Goal: Information Seeking & Learning: Learn about a topic

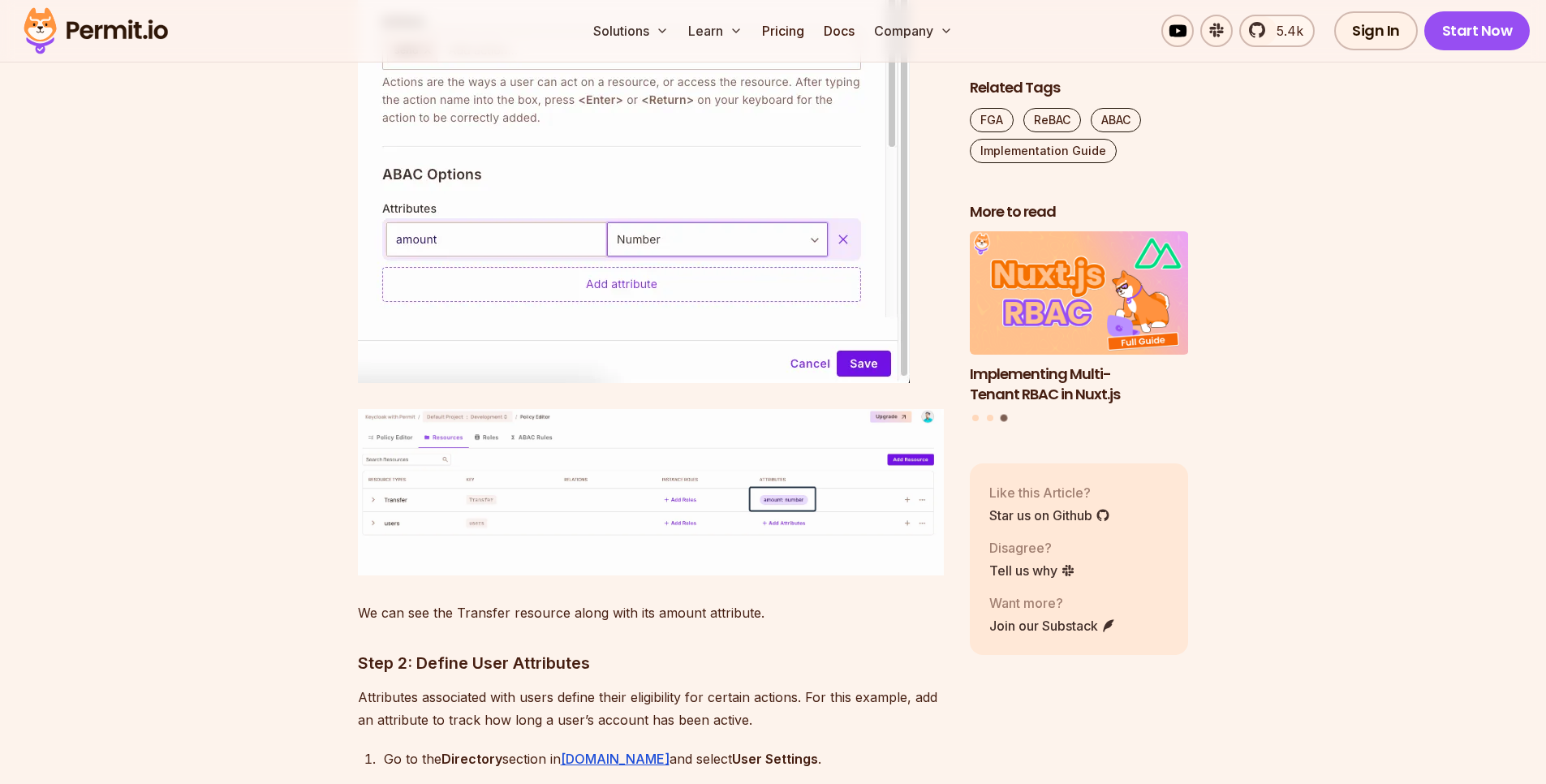
scroll to position [4673, 0]
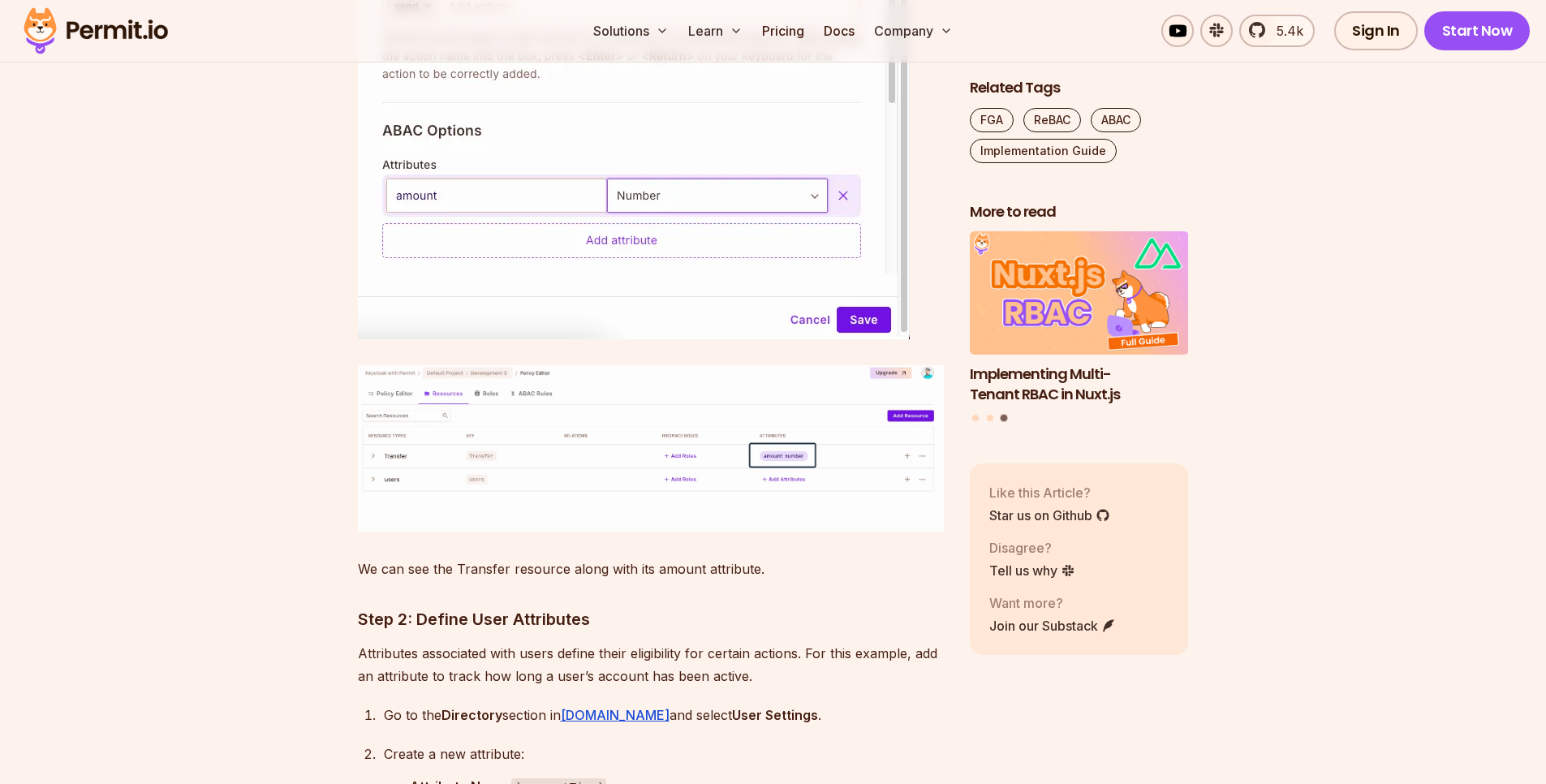
click at [517, 428] on img at bounding box center [651, 449] width 586 height 167
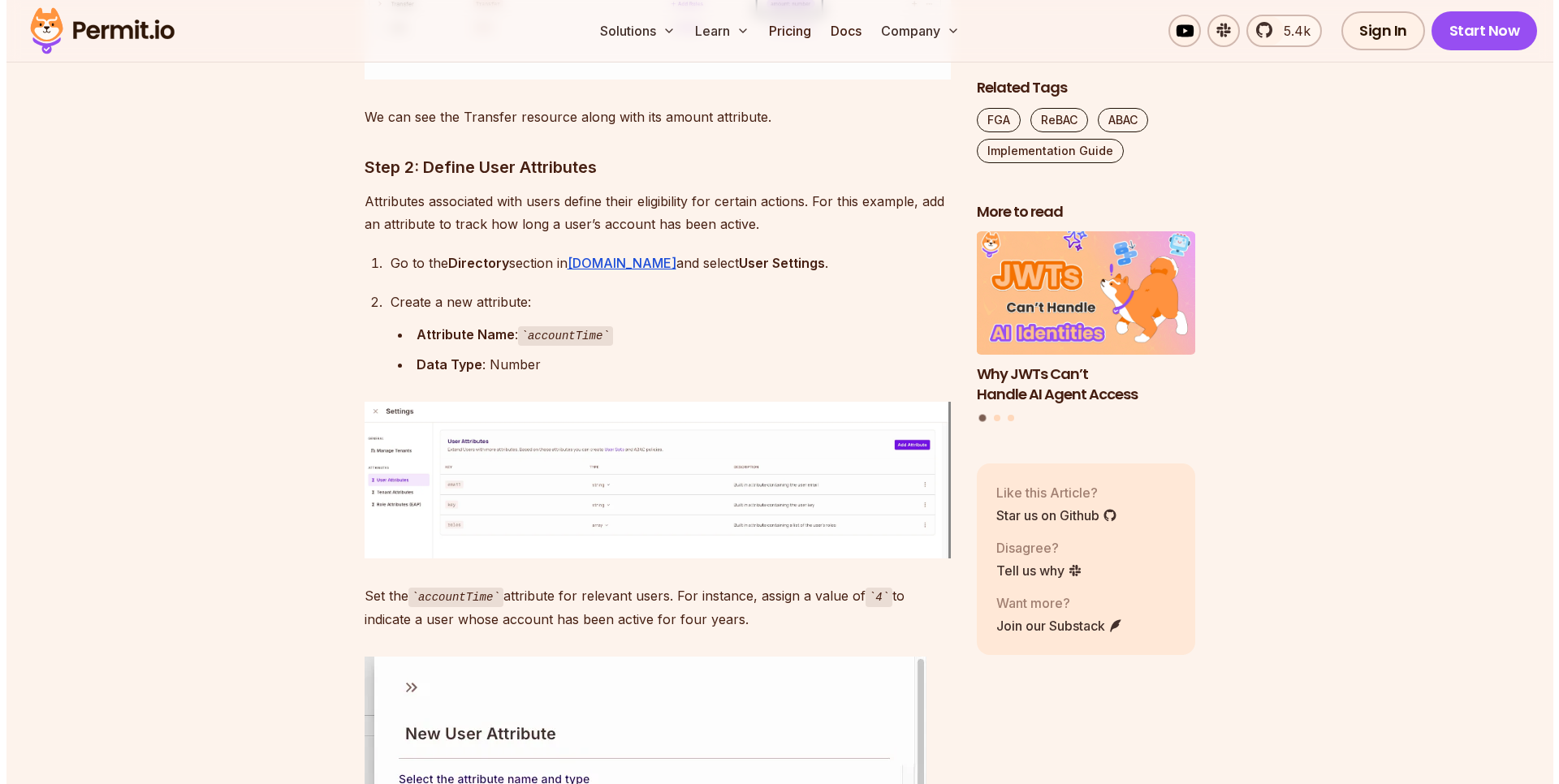
scroll to position [5160, 0]
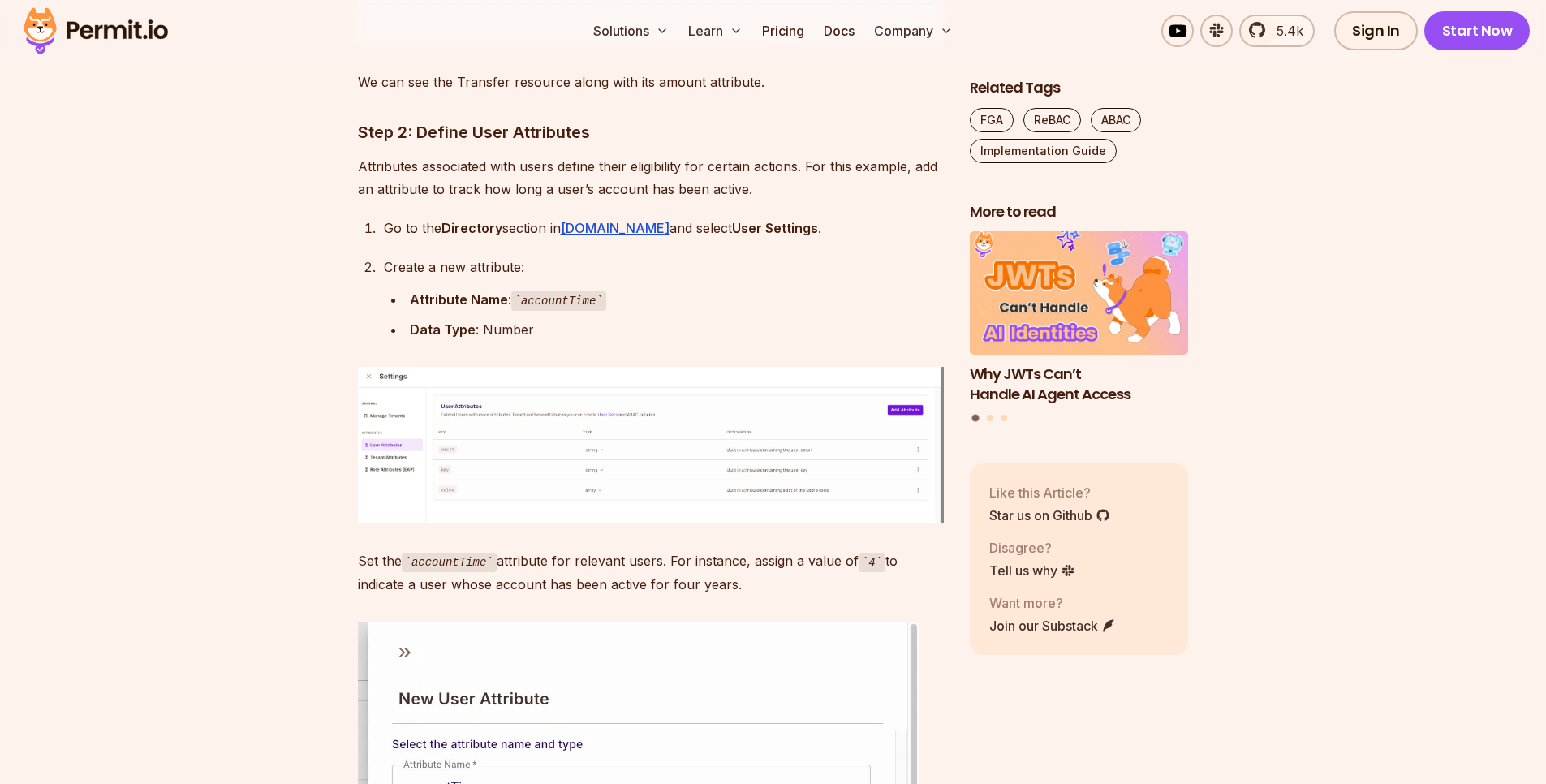
click at [571, 407] on img at bounding box center [651, 445] width 586 height 156
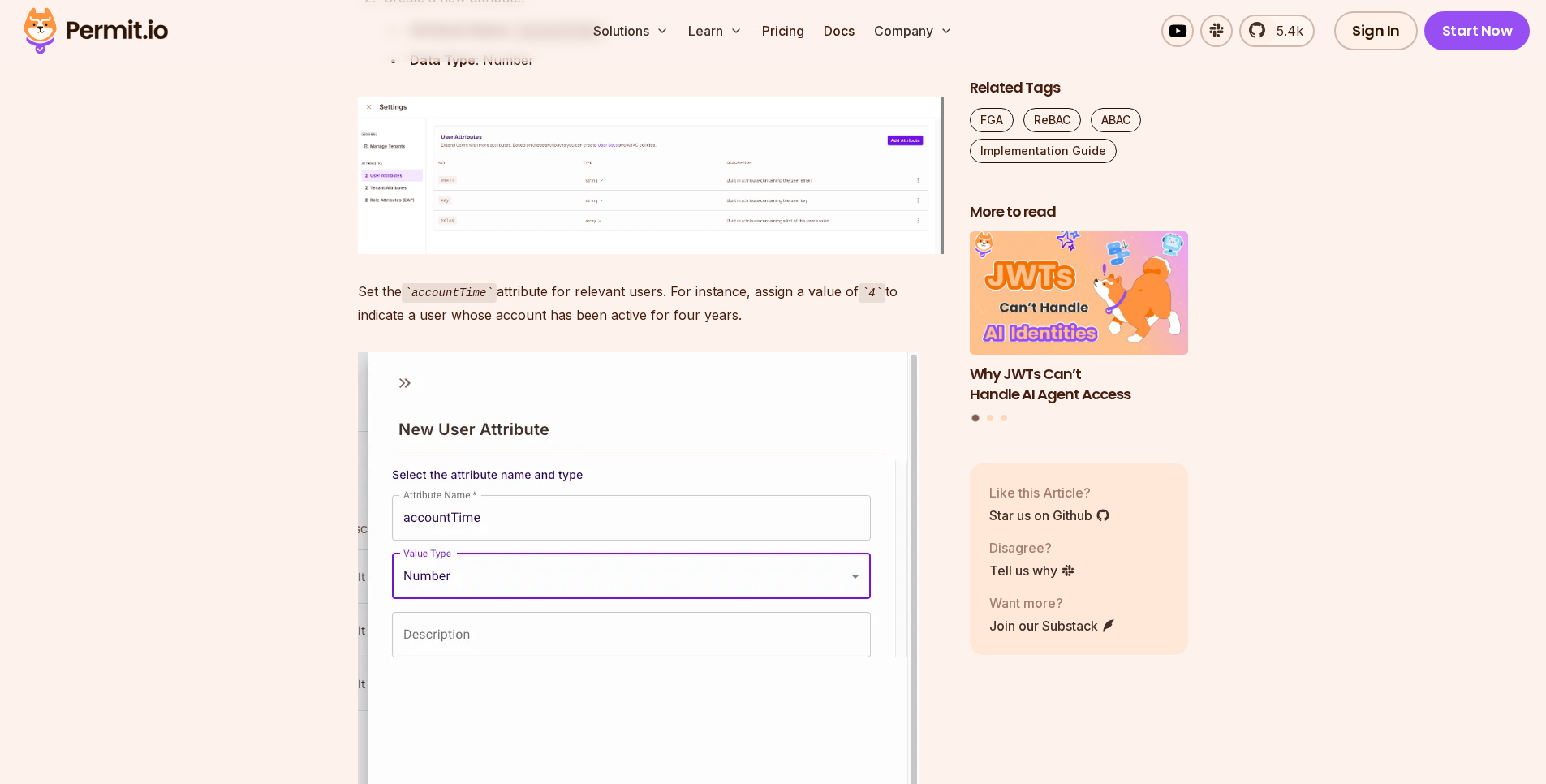
scroll to position [5550, 0]
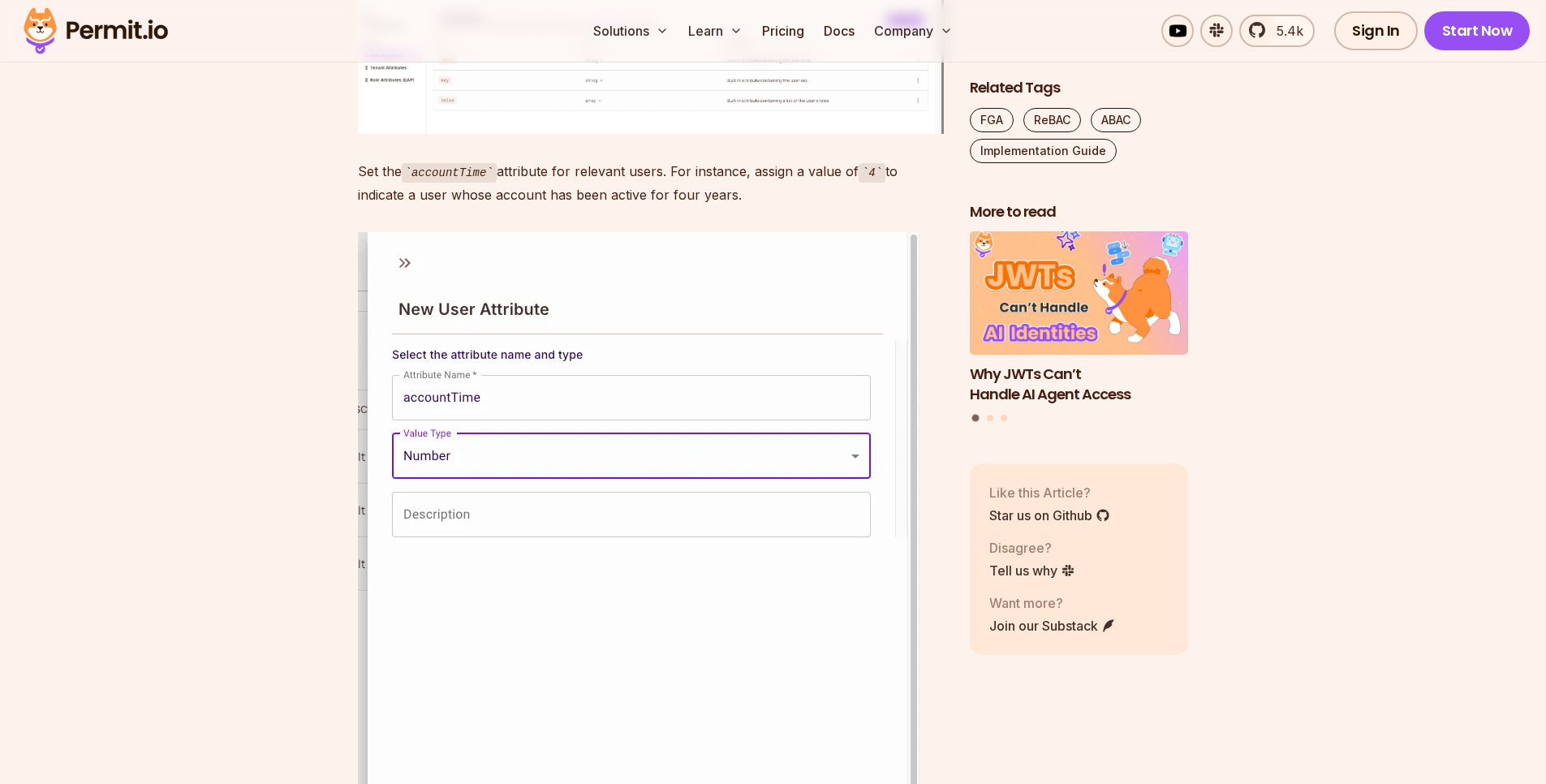
click at [534, 338] on img at bounding box center [639, 576] width 561 height 690
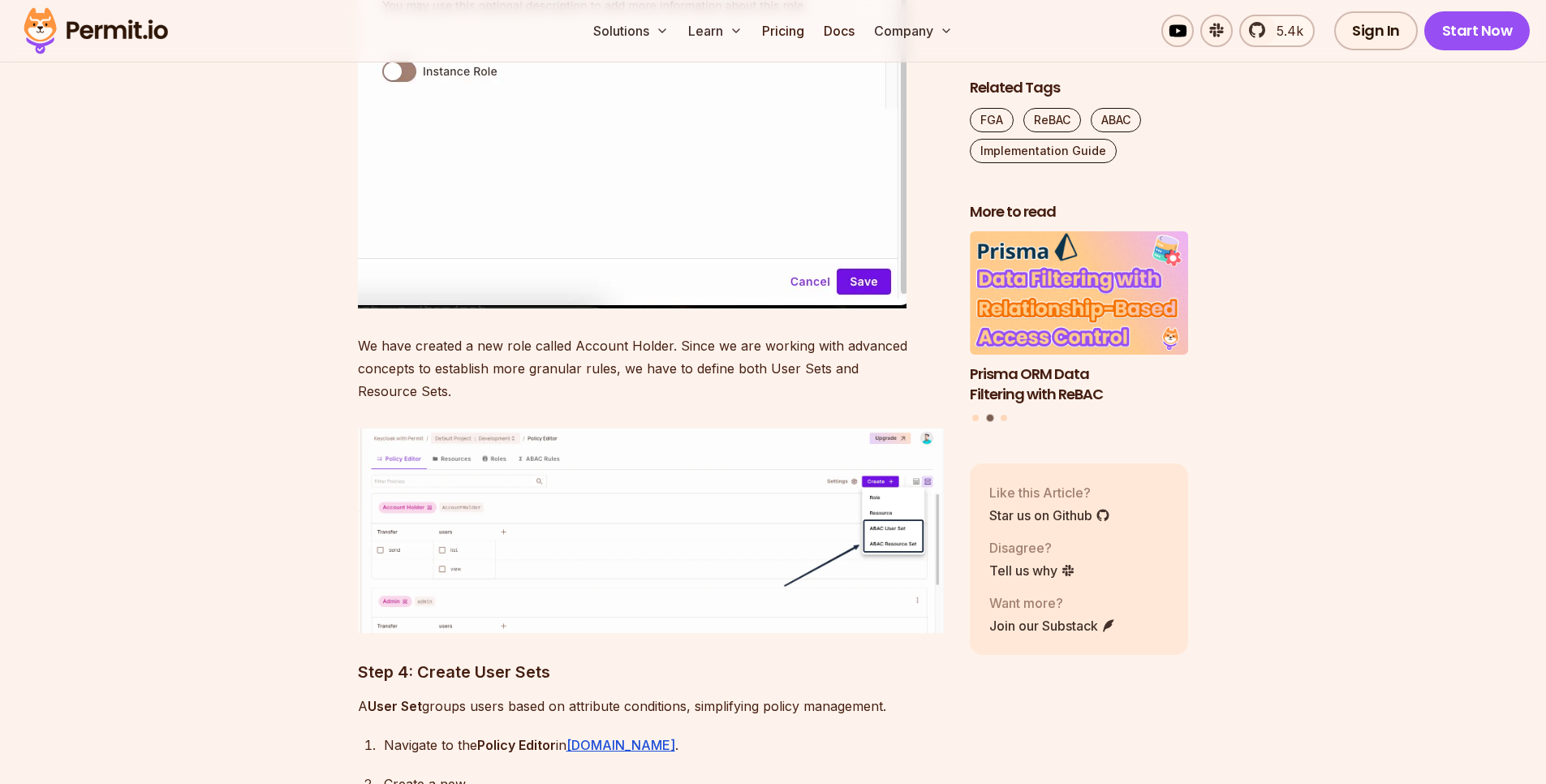
scroll to position [7302, 0]
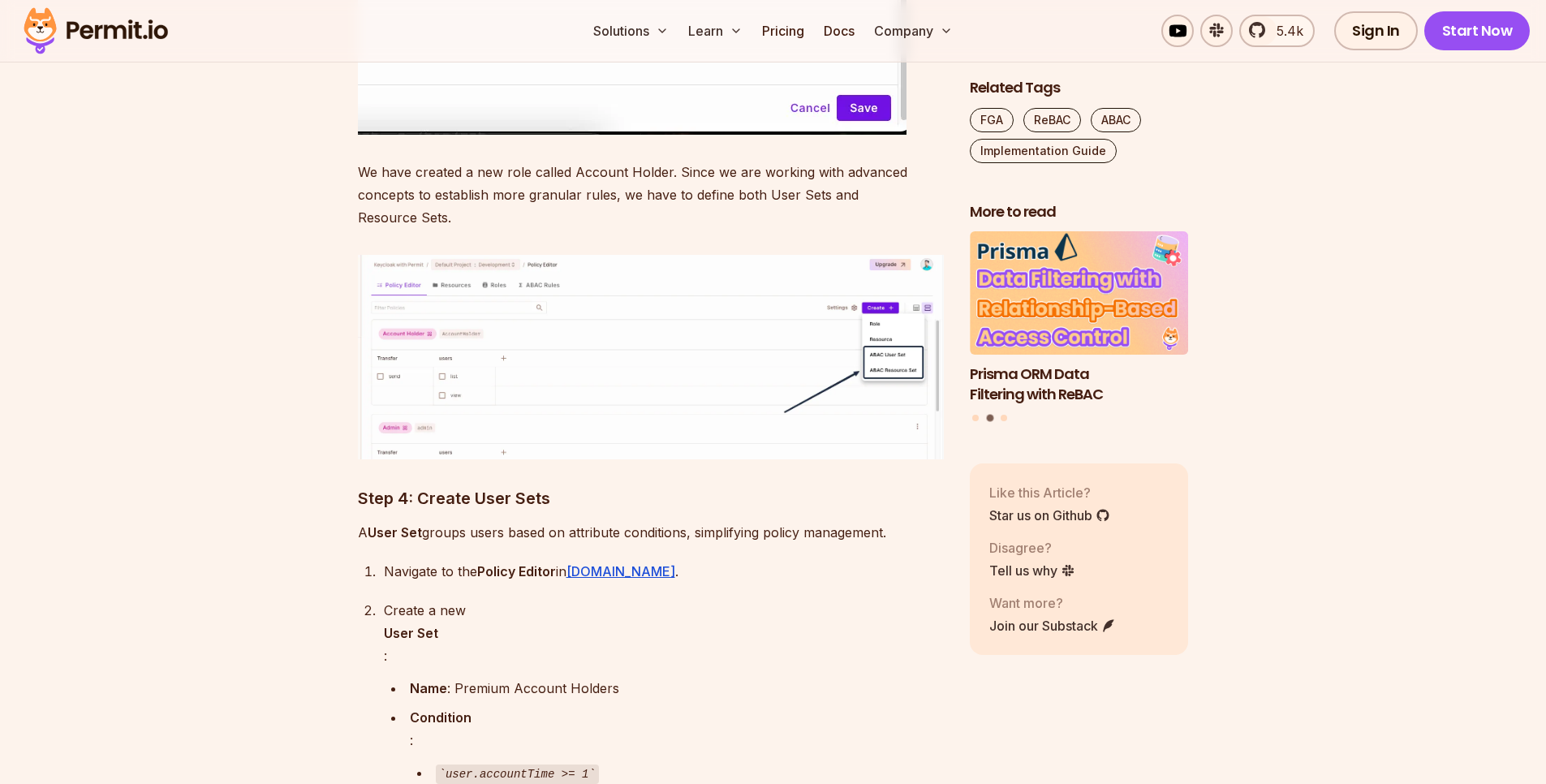
click at [579, 338] on img at bounding box center [651, 356] width 586 height 204
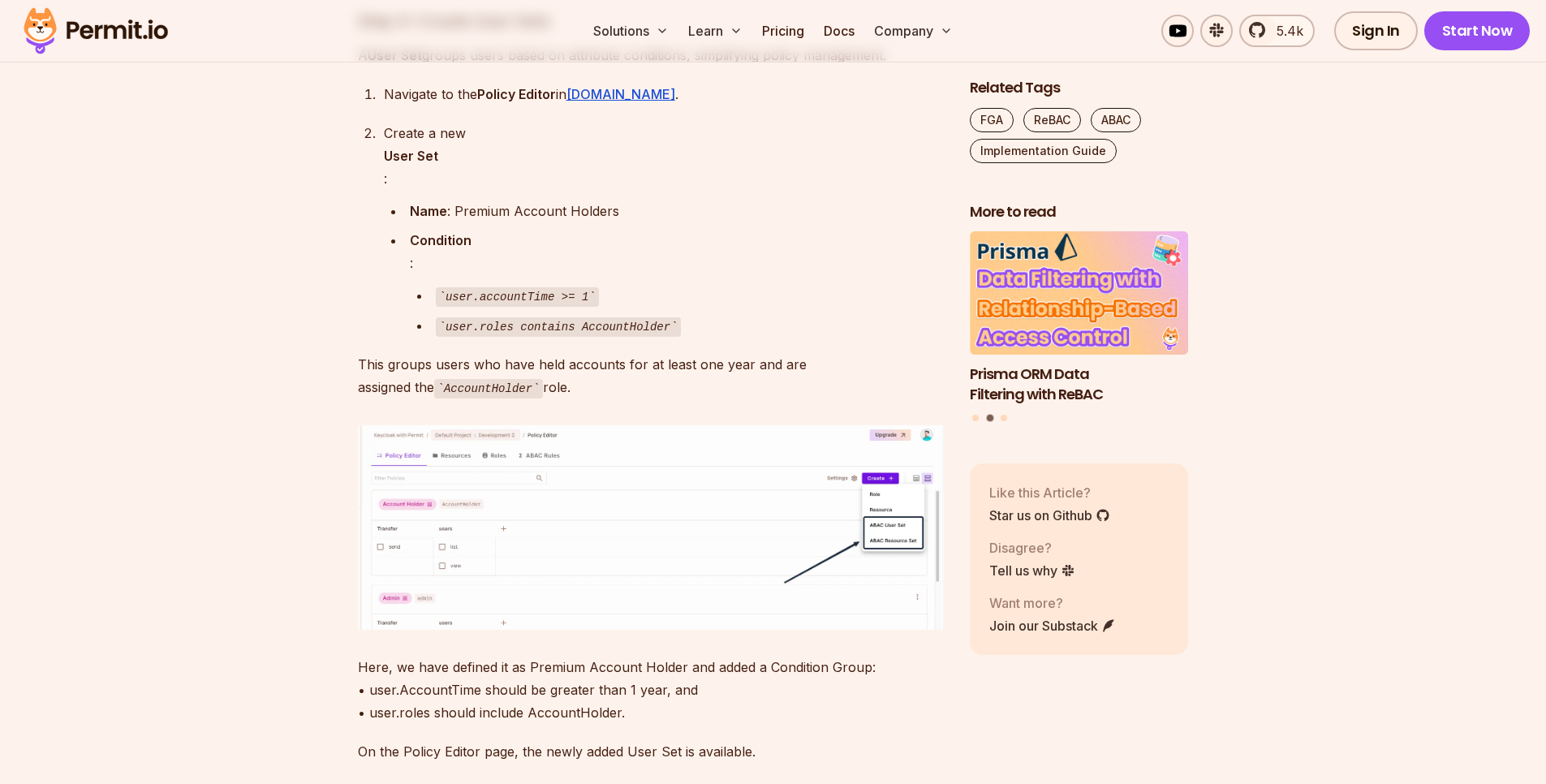
scroll to position [7887, 0]
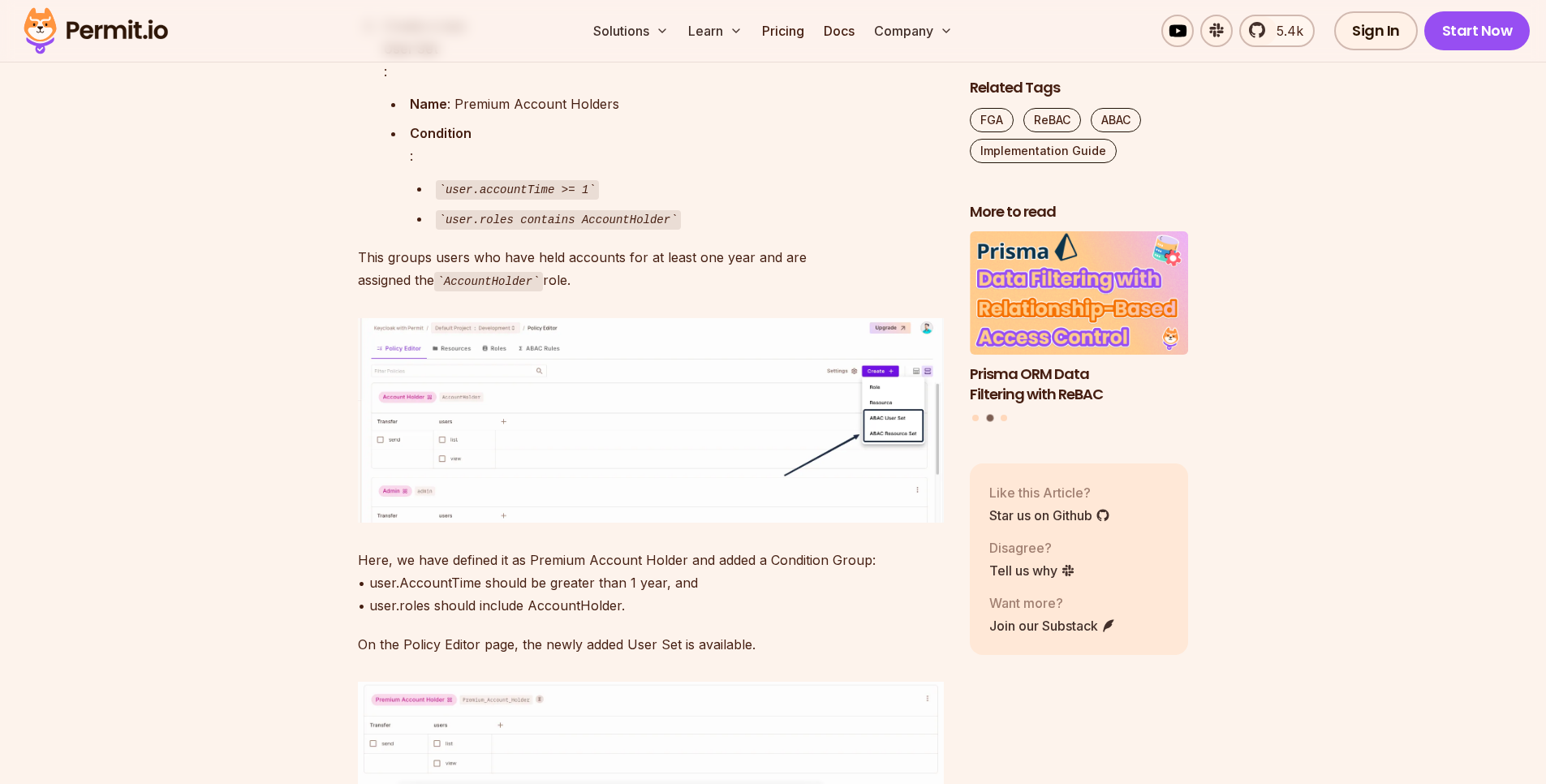
click at [544, 395] on img at bounding box center [651, 420] width 586 height 204
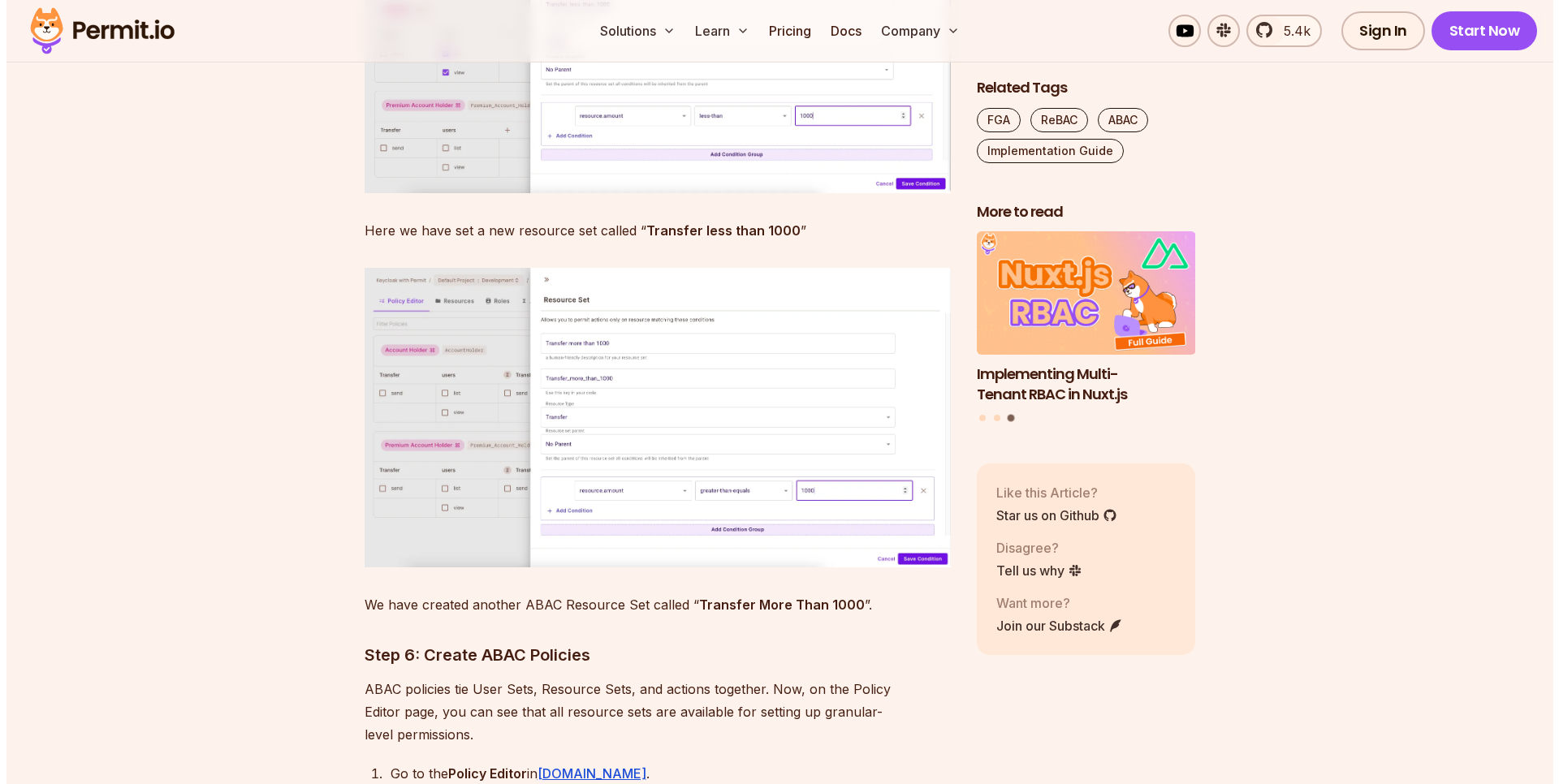
scroll to position [9055, 0]
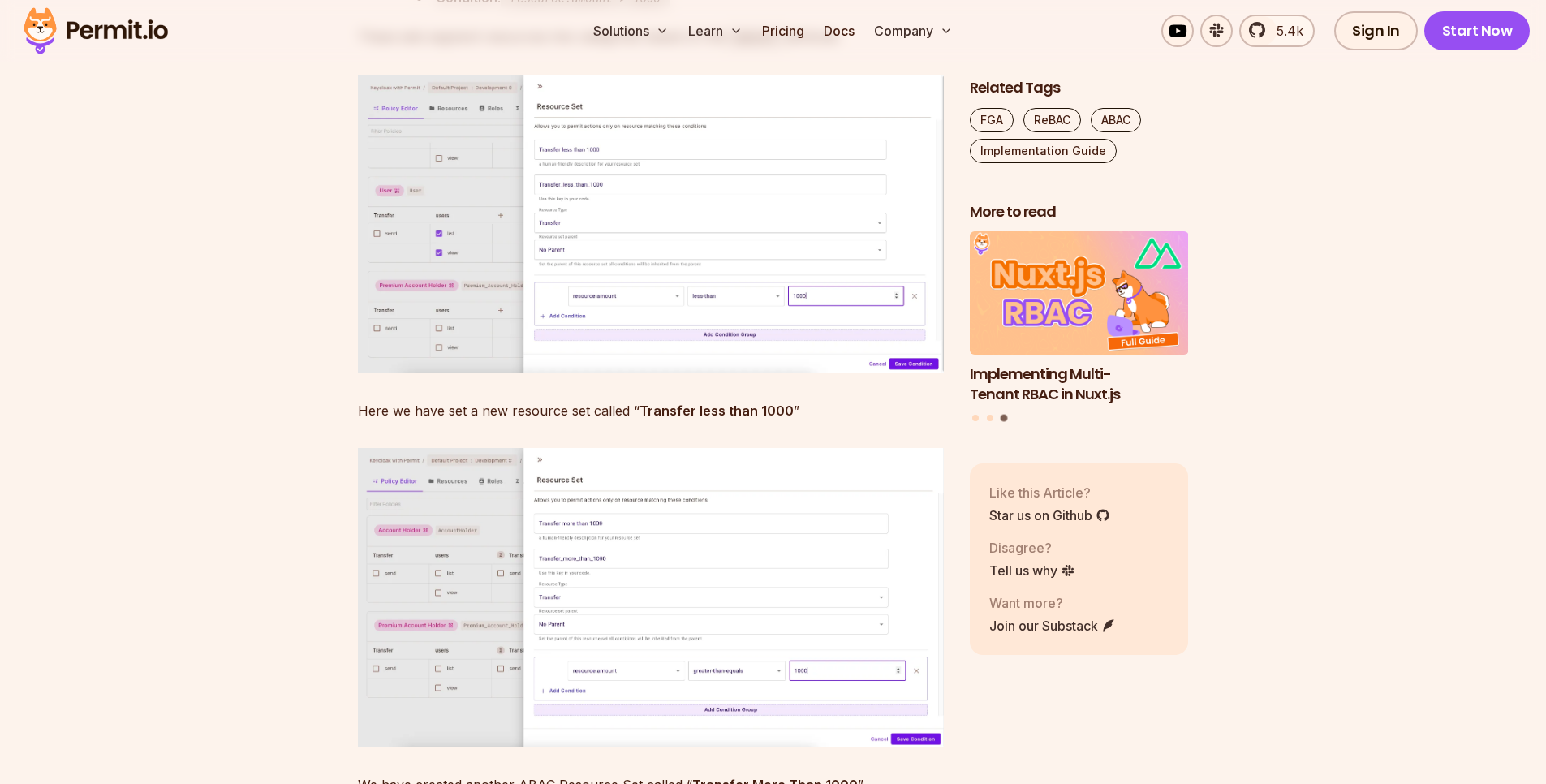
click at [605, 236] on img at bounding box center [651, 224] width 586 height 298
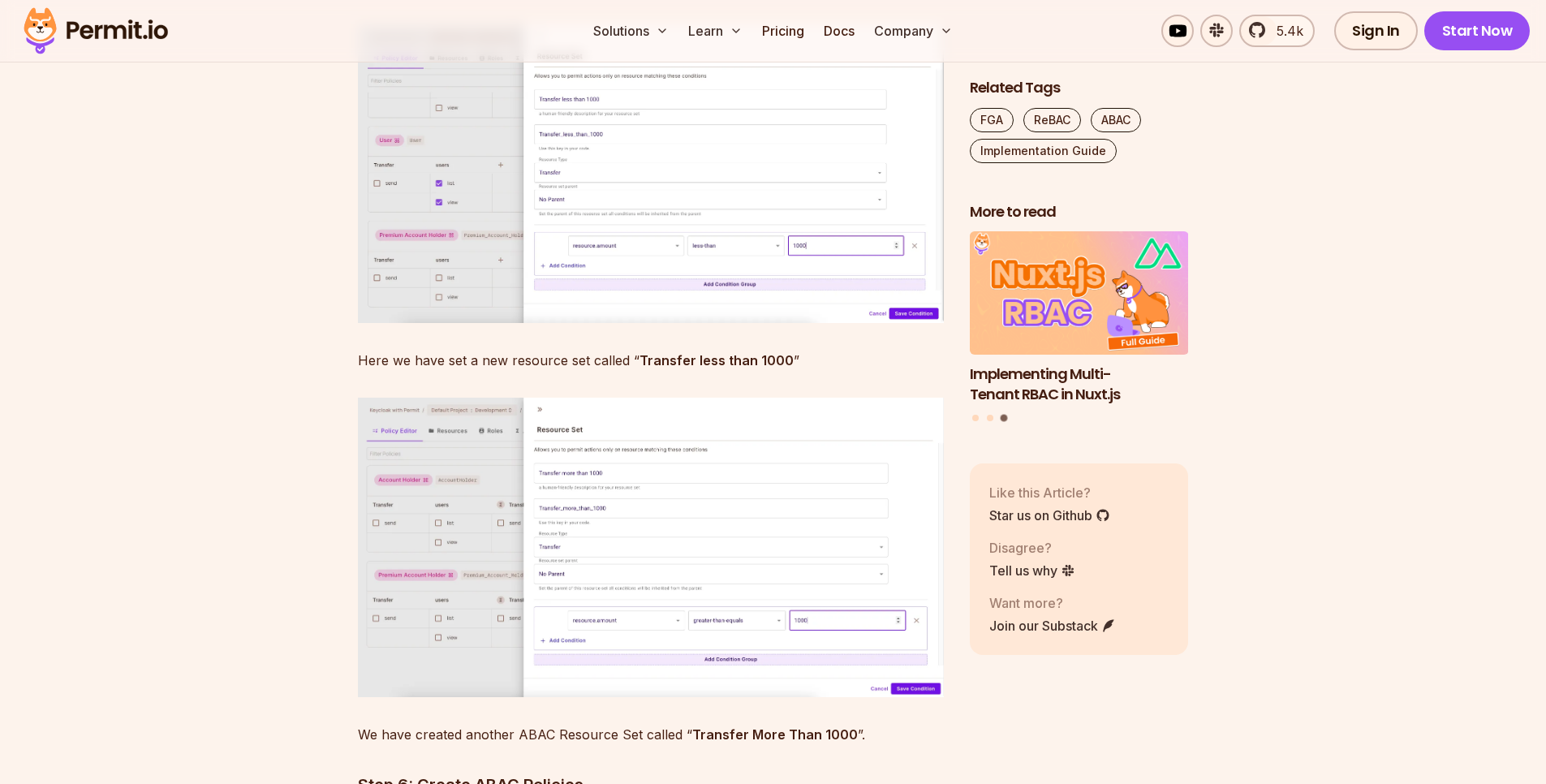
scroll to position [9152, 0]
